Goal: Find contact information: Find contact information

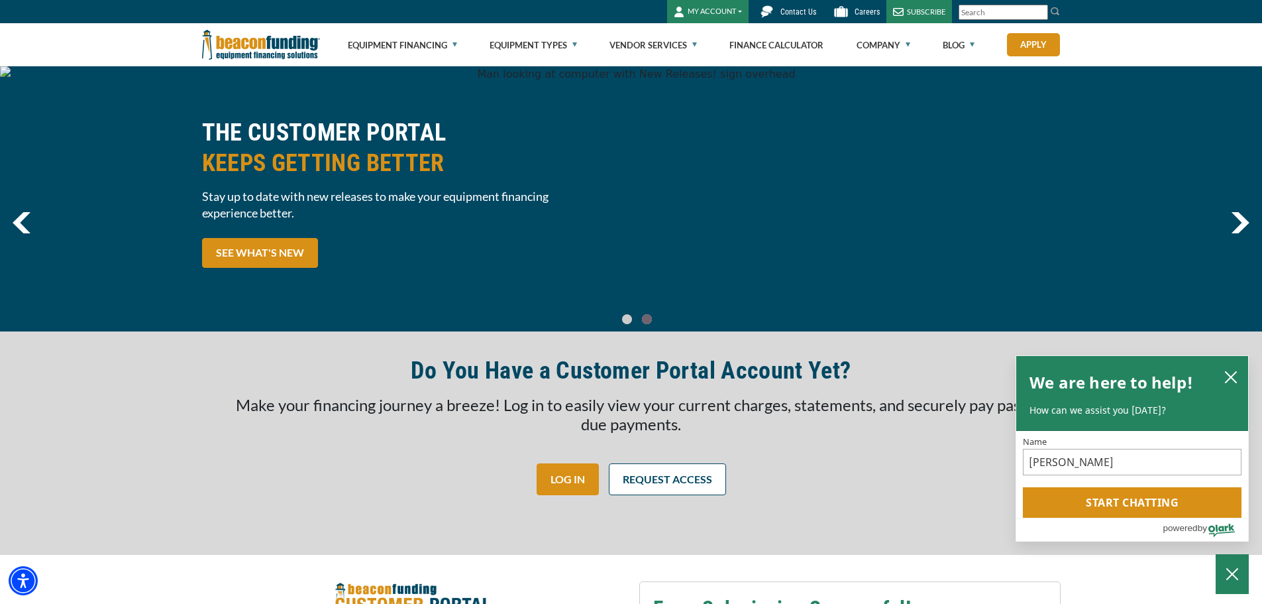
click at [805, 8] on span "Contact Us" at bounding box center [798, 11] width 36 height 9
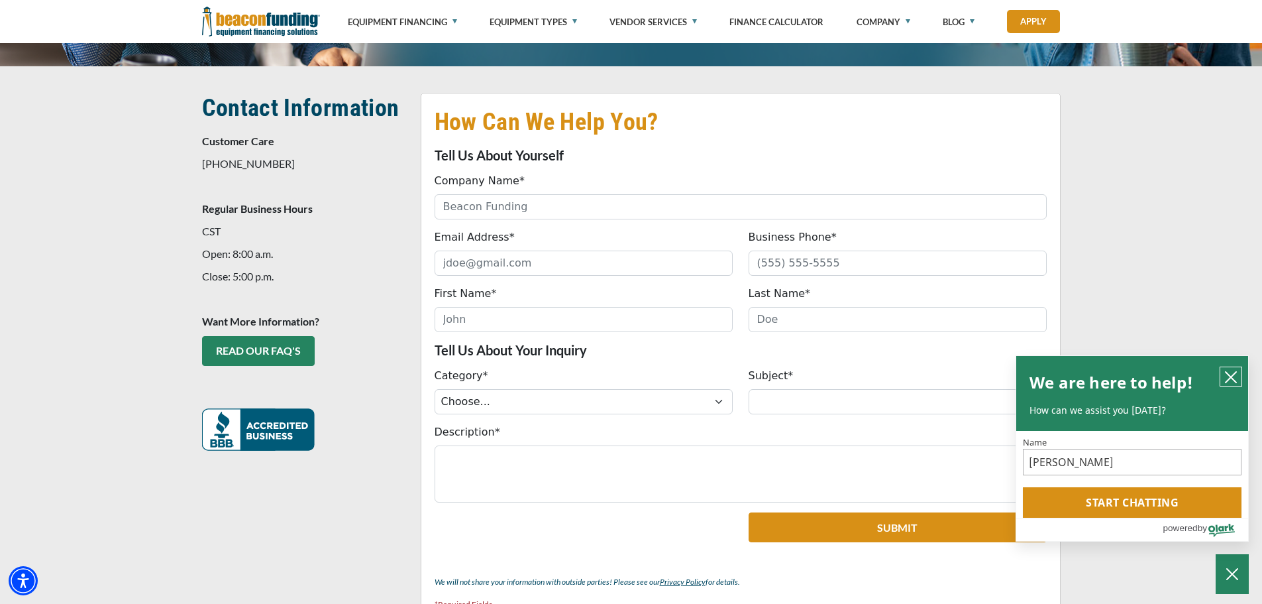
click at [1240, 376] on button "close chatbox" at bounding box center [1230, 376] width 21 height 19
